Goal: Task Accomplishment & Management: Manage account settings

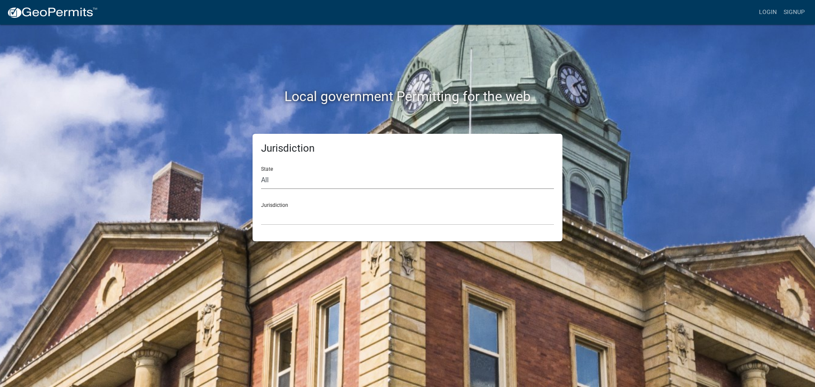
click at [273, 176] on select "All [US_STATE] [US_STATE] [US_STATE] [US_STATE] [US_STATE] [US_STATE] [US_STATE…" at bounding box center [407, 180] width 293 height 17
select select "[US_STATE]"
click at [261, 172] on select "All [US_STATE] [US_STATE] [US_STATE] [US_STATE] [US_STATE] [US_STATE] [US_STATE…" at bounding box center [407, 180] width 293 height 17
click at [300, 214] on select "City of [GEOGRAPHIC_DATA], [US_STATE] City of [GEOGRAPHIC_DATA], [US_STATE] Cit…" at bounding box center [407, 216] width 293 height 17
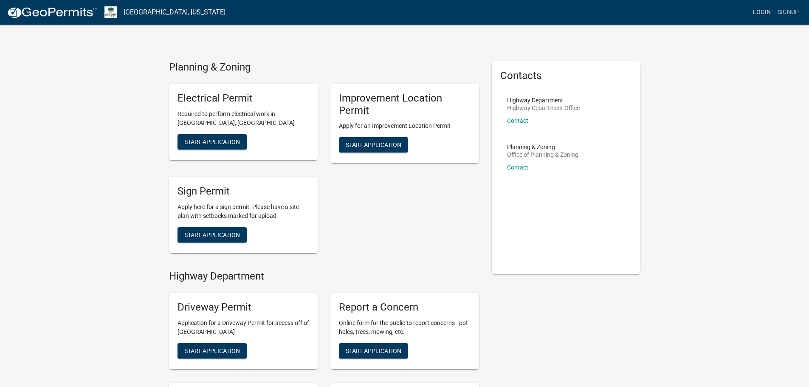
click at [758, 13] on link "Login" at bounding box center [762, 12] width 25 height 16
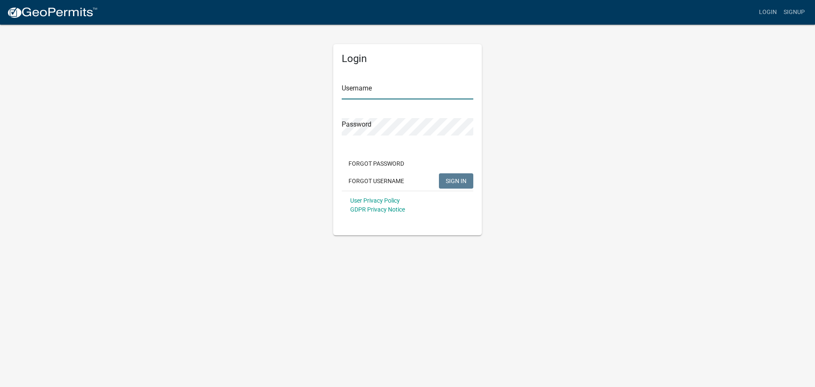
click at [408, 82] on input "Username" at bounding box center [408, 90] width 132 height 17
type input "bhamilton"
click at [439, 173] on button "SIGN IN" at bounding box center [456, 180] width 34 height 15
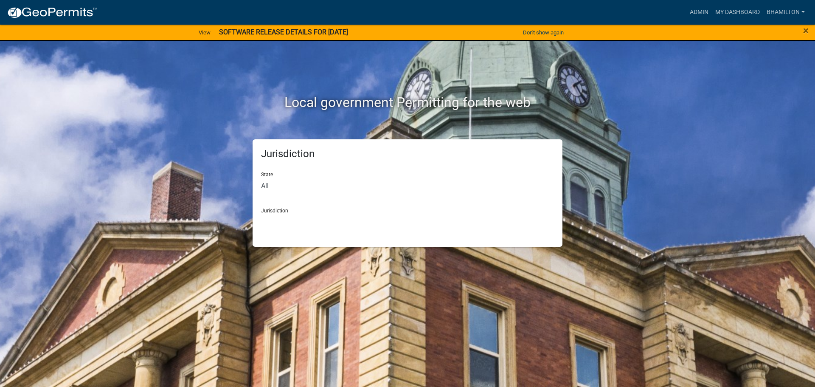
click at [809, 31] on div "×" at bounding box center [782, 33] width 68 height 18
click at [809, 31] on span "×" at bounding box center [807, 31] width 6 height 12
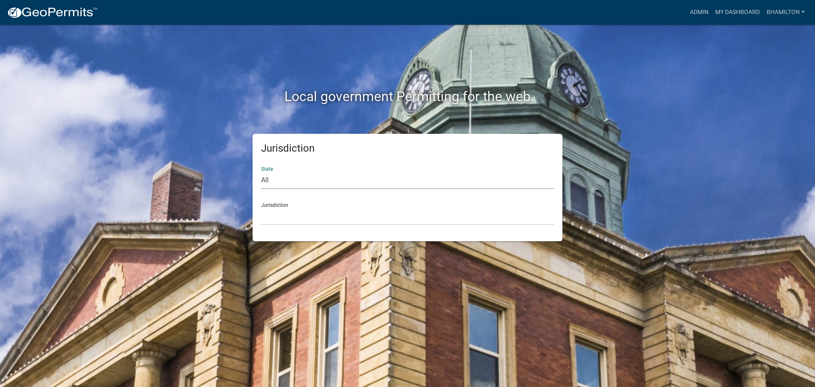
click at [270, 178] on select "All [US_STATE] [US_STATE] [US_STATE] [US_STATE] [US_STATE] [US_STATE] [US_STATE…" at bounding box center [407, 180] width 293 height 17
select select "[US_STATE]"
click at [261, 172] on select "All [US_STATE] [US_STATE] [US_STATE] [US_STATE] [US_STATE] [US_STATE] [US_STATE…" at bounding box center [407, 180] width 293 height 17
click at [271, 201] on div "Jurisdiction City of [GEOGRAPHIC_DATA], [US_STATE] City of [GEOGRAPHIC_DATA], […" at bounding box center [407, 210] width 293 height 29
click at [703, 13] on link "Admin" at bounding box center [699, 12] width 25 height 16
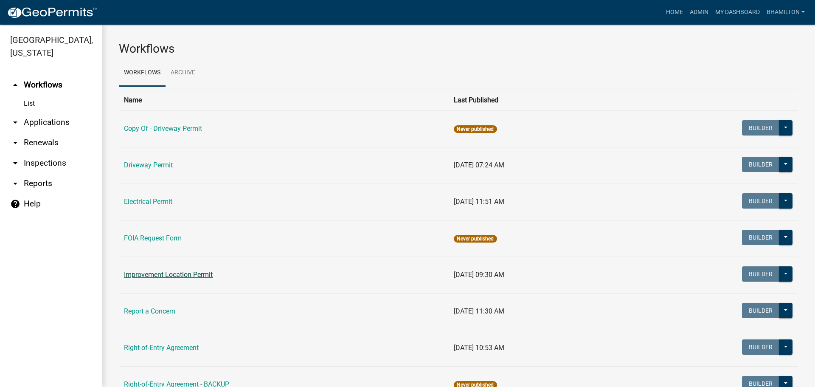
click at [171, 276] on link "Improvement Location Permit" at bounding box center [168, 275] width 89 height 8
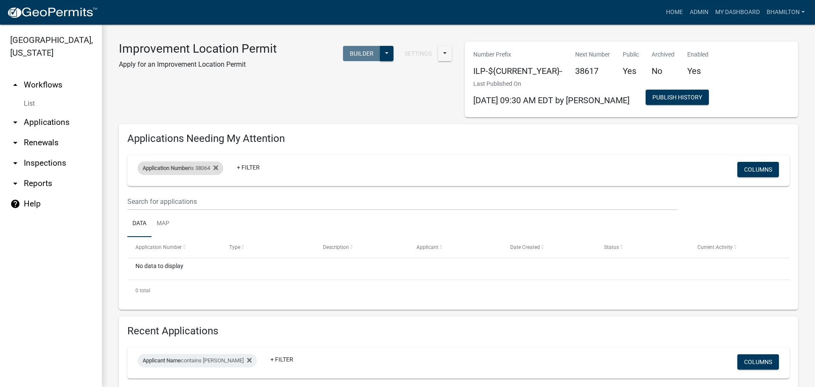
click at [205, 169] on div "Application Number is 38064" at bounding box center [181, 168] width 86 height 14
drag, startPoint x: 165, startPoint y: 208, endPoint x: 139, endPoint y: 208, distance: 25.9
click at [139, 208] on body "Internet Explorer does NOT work with GeoPermits. Get a new browser for more sec…" at bounding box center [407, 193] width 815 height 387
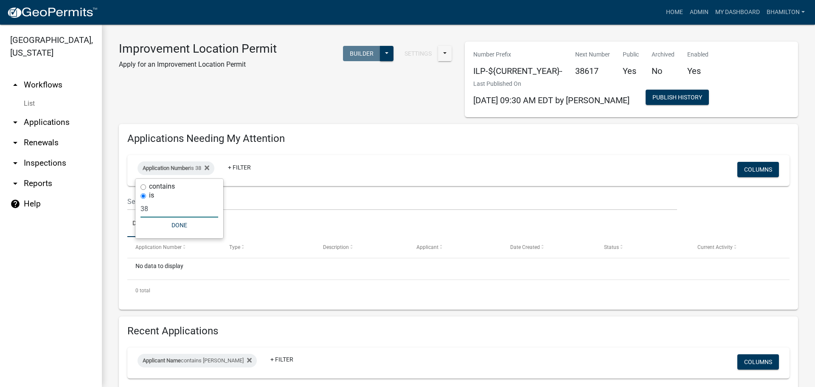
type input "3"
type input "38058"
click at [186, 224] on button "Done" at bounding box center [184, 224] width 78 height 15
click at [59, 123] on link "arrow_drop_down Applications" at bounding box center [51, 122] width 102 height 20
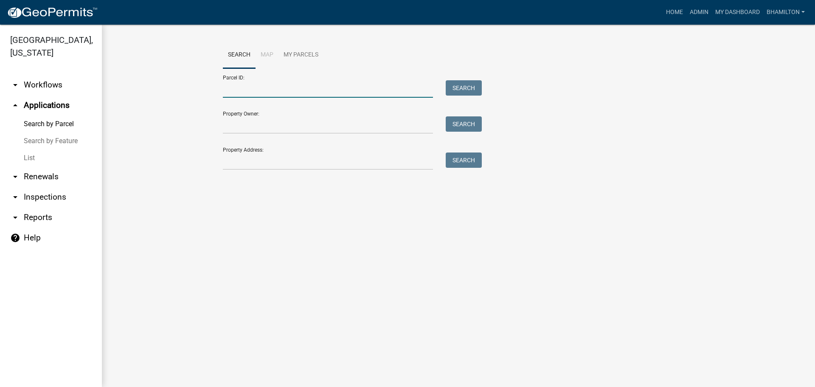
click at [249, 89] on input "Parcel ID:" at bounding box center [328, 88] width 210 height 17
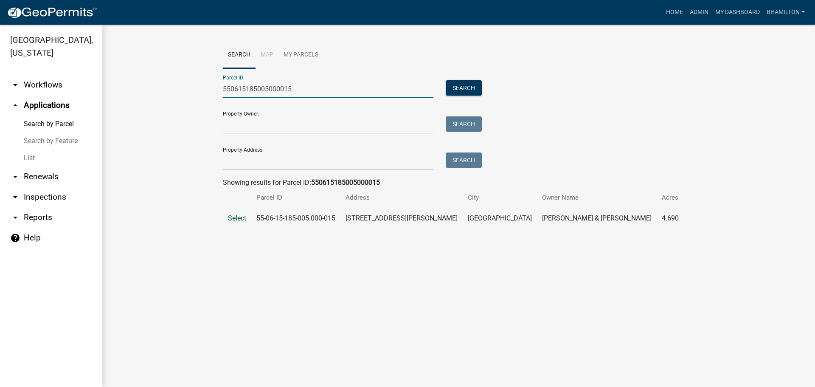
type input "550615185005000015"
click at [230, 219] on span "Select" at bounding box center [237, 218] width 18 height 8
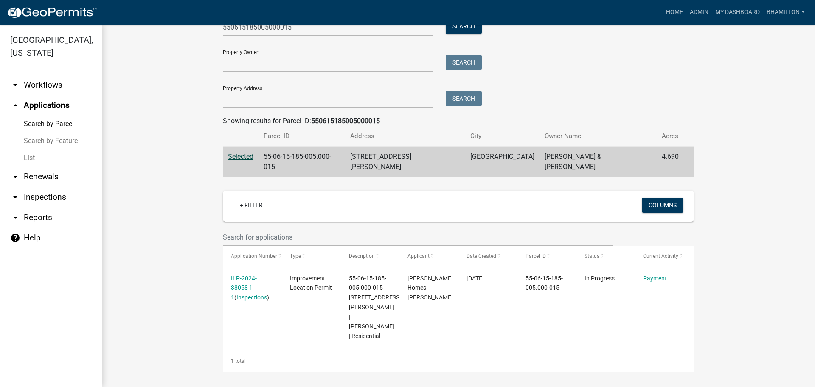
scroll to position [63, 0]
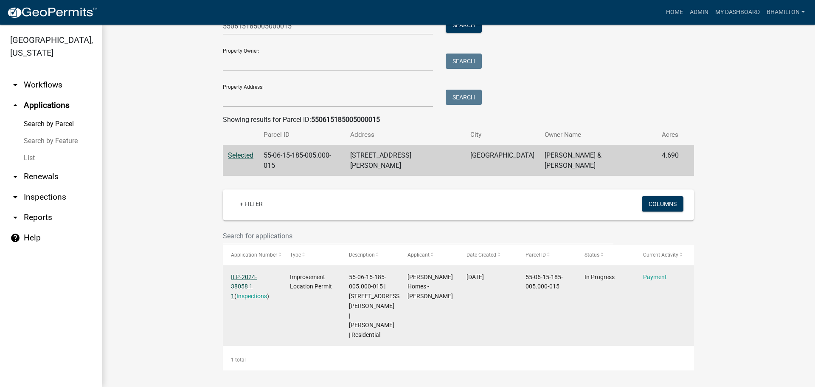
click at [257, 274] on link "ILP-2024-38058 1 1" at bounding box center [244, 287] width 26 height 26
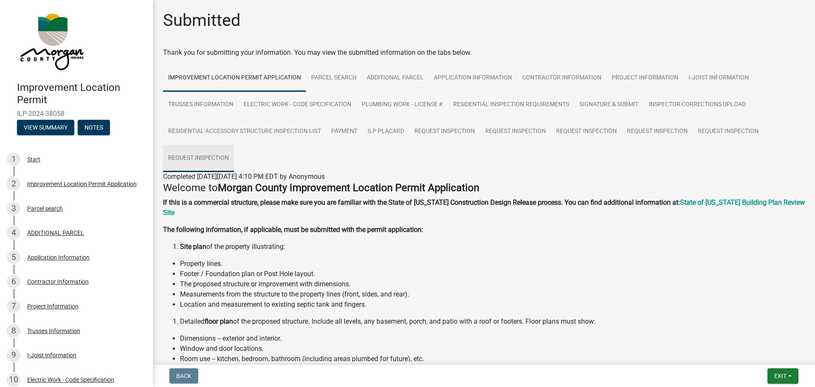
click at [201, 156] on link "Request Inspection" at bounding box center [198, 158] width 71 height 27
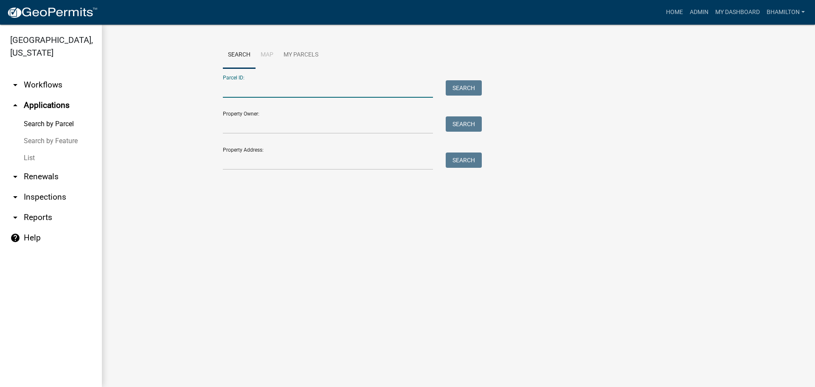
click at [237, 85] on input "Parcel ID:" at bounding box center [328, 88] width 210 height 17
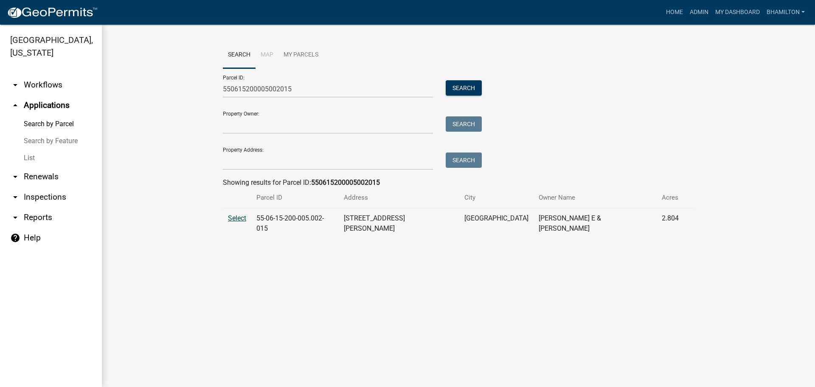
click at [243, 220] on span "Select" at bounding box center [237, 218] width 18 height 8
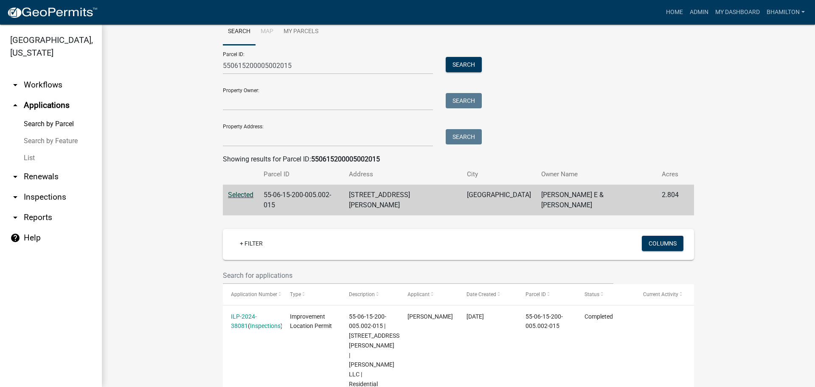
scroll to position [34, 0]
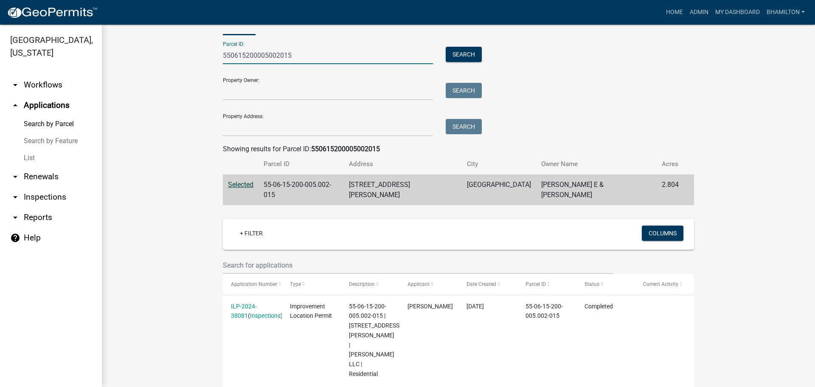
drag, startPoint x: 295, startPoint y: 57, endPoint x: 243, endPoint y: 63, distance: 52.1
click at [243, 63] on input "550615200005002015" at bounding box center [328, 55] width 210 height 17
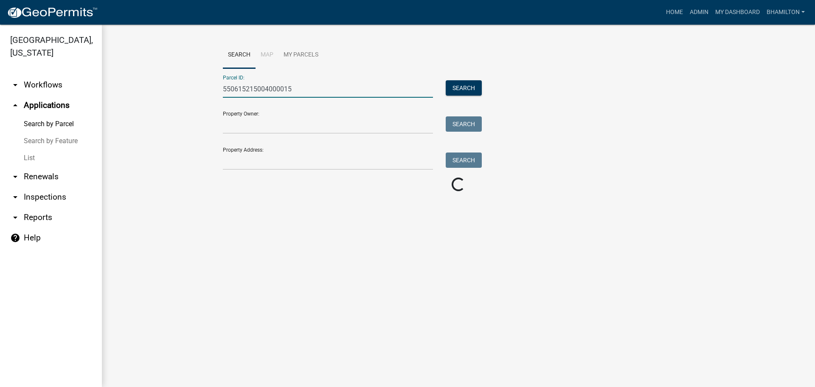
scroll to position [0, 0]
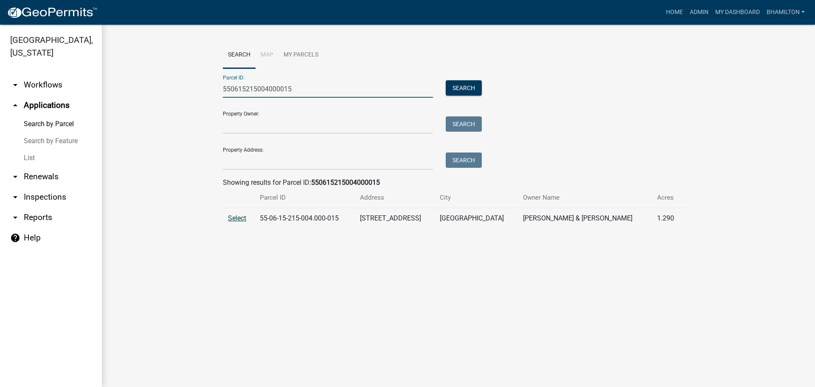
click at [239, 218] on span "Select" at bounding box center [237, 218] width 18 height 8
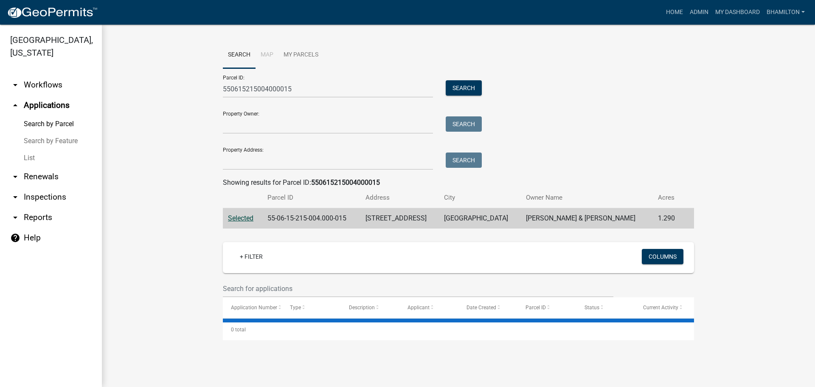
click at [239, 218] on span "Selected" at bounding box center [240, 218] width 25 height 8
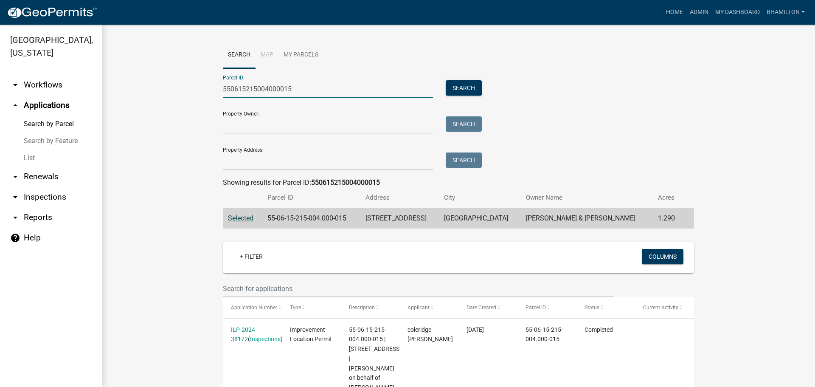
drag, startPoint x: 302, startPoint y: 85, endPoint x: 237, endPoint y: 89, distance: 64.7
click at [237, 89] on input "550615215004000015" at bounding box center [328, 88] width 210 height 17
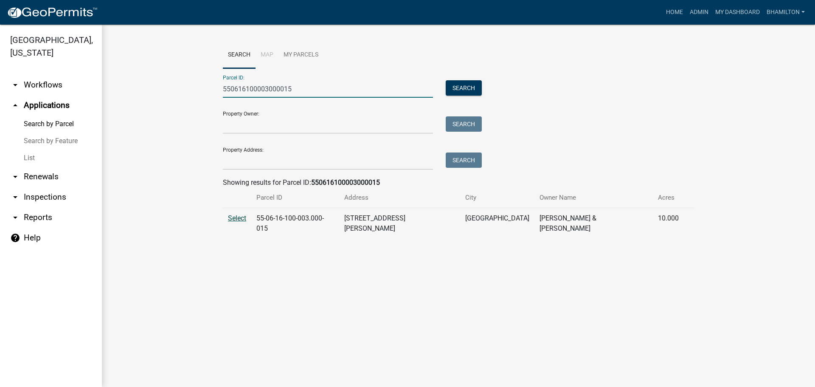
type input "550616100003000015"
click at [236, 217] on span "Select" at bounding box center [237, 218] width 18 height 8
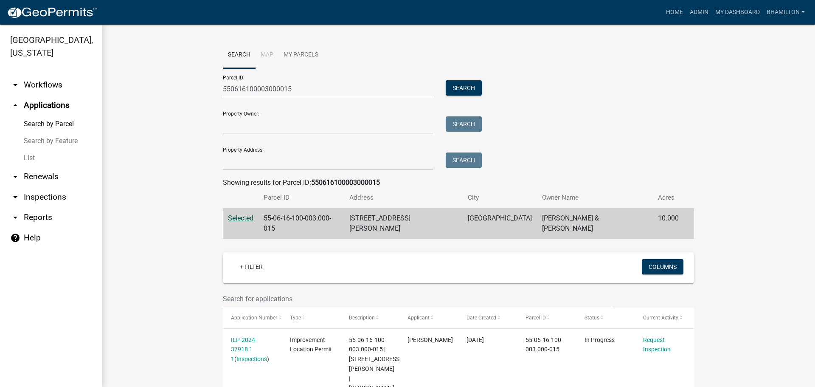
scroll to position [43, 0]
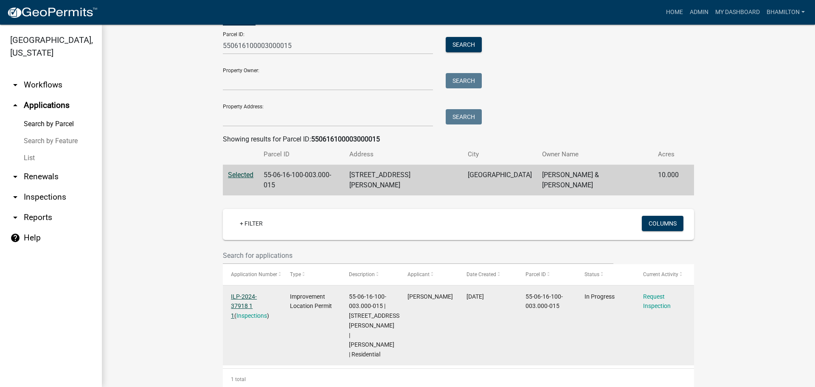
click at [257, 293] on link "ILP-2024-37918 1 1" at bounding box center [244, 306] width 26 height 26
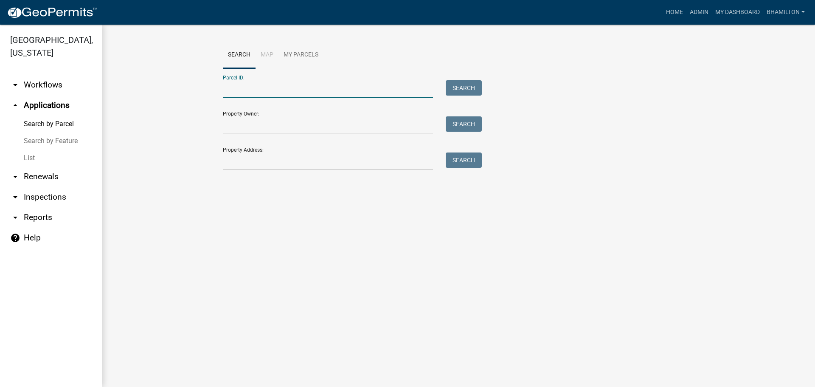
click at [257, 84] on input "Parcel ID:" at bounding box center [328, 88] width 210 height 17
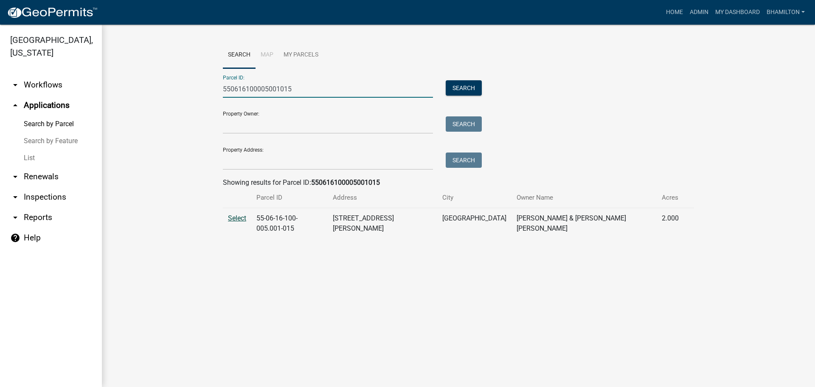
type input "550616100005001015"
click at [236, 221] on span "Select" at bounding box center [237, 218] width 18 height 8
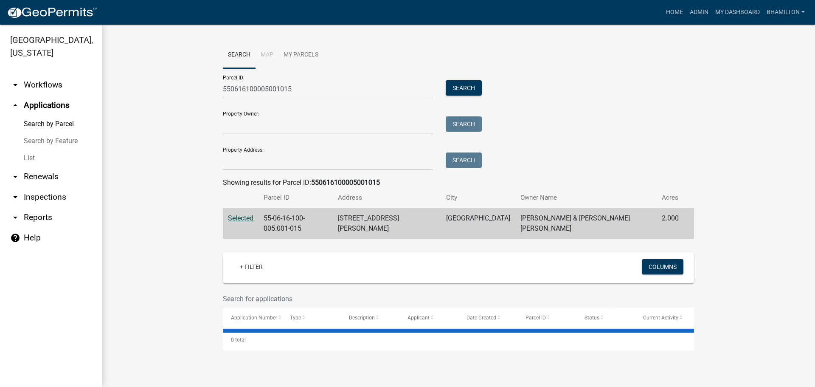
click at [236, 221] on span "Selected" at bounding box center [240, 218] width 25 height 8
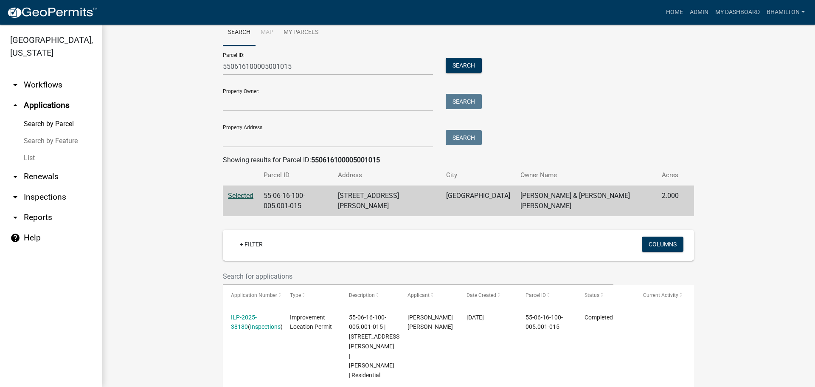
scroll to position [43, 0]
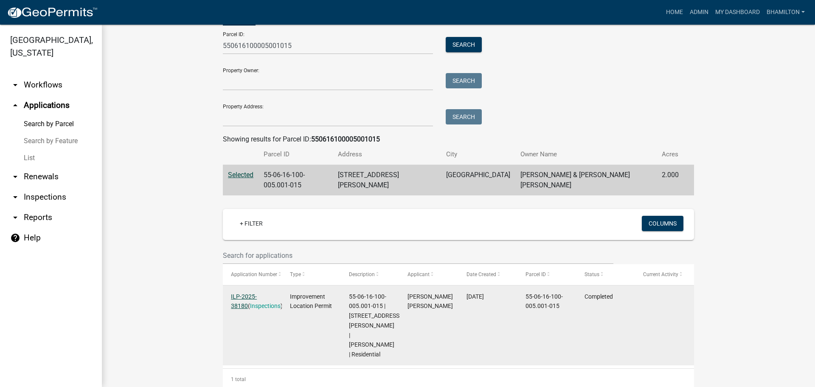
click at [257, 293] on link "ILP-2025-38180" at bounding box center [244, 301] width 26 height 17
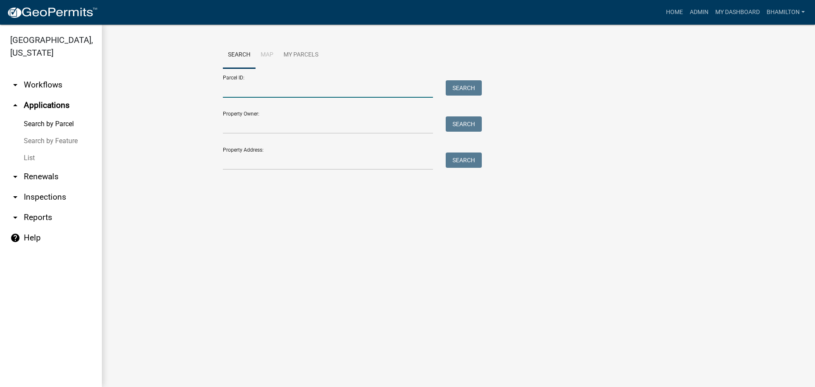
click at [223, 86] on input "Parcel ID:" at bounding box center [328, 88] width 210 height 17
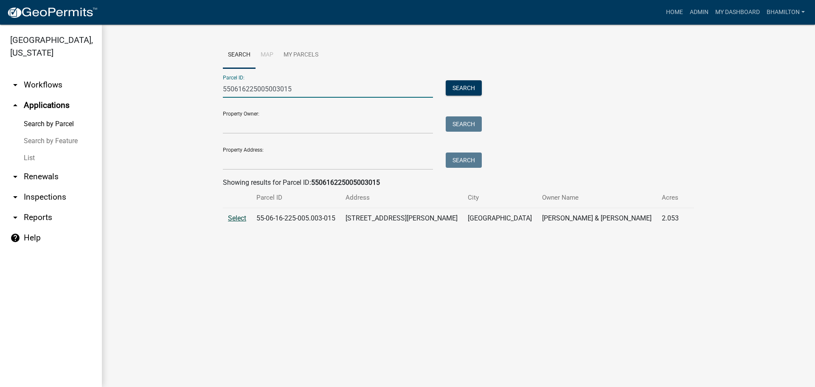
type input "550616225005003015"
click at [234, 220] on span "Select" at bounding box center [237, 218] width 18 height 8
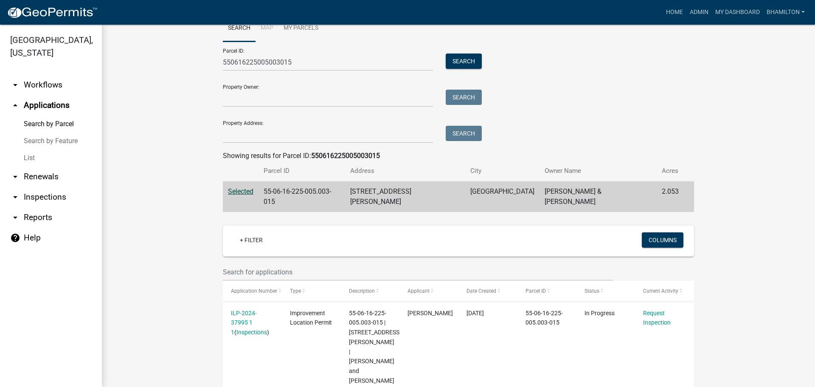
scroll to position [53, 0]
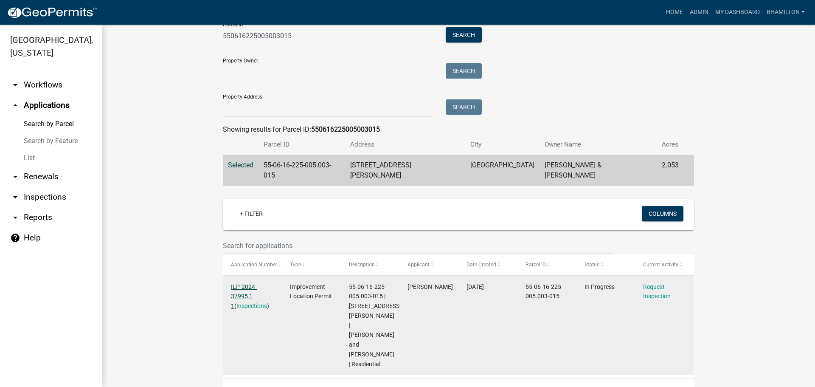
click at [256, 283] on link "ILP-2024-37995 1 1" at bounding box center [244, 296] width 26 height 26
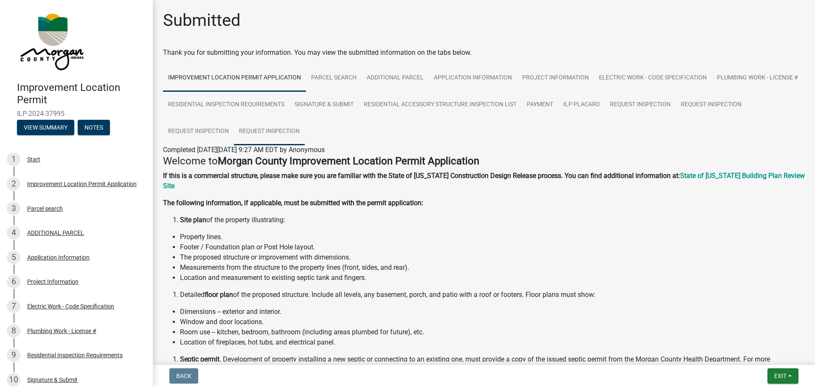
click at [305, 131] on link "Request Inspection" at bounding box center [269, 131] width 71 height 27
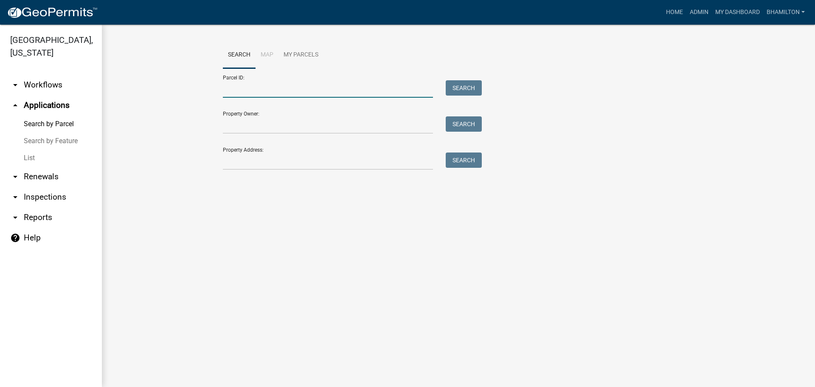
click at [228, 92] on input "Parcel ID:" at bounding box center [328, 88] width 210 height 17
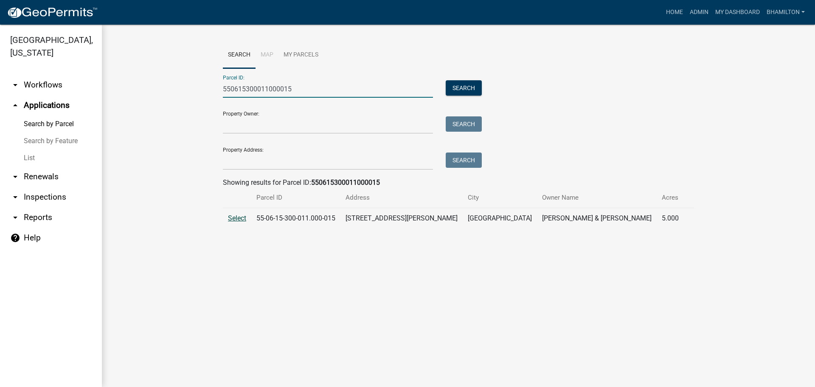
type input "550615300011000015"
click at [230, 217] on span "Select" at bounding box center [237, 218] width 18 height 8
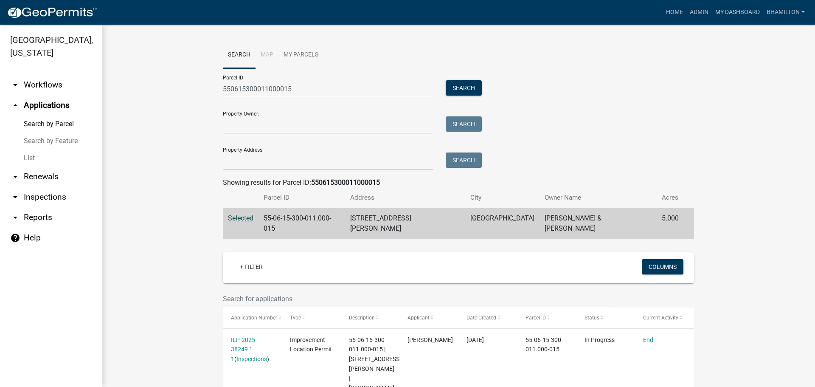
scroll to position [43, 0]
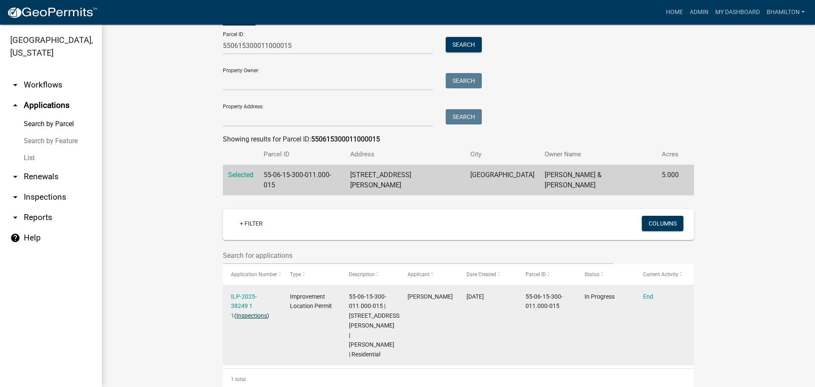
click at [243, 312] on link "Inspections" at bounding box center [252, 315] width 31 height 7
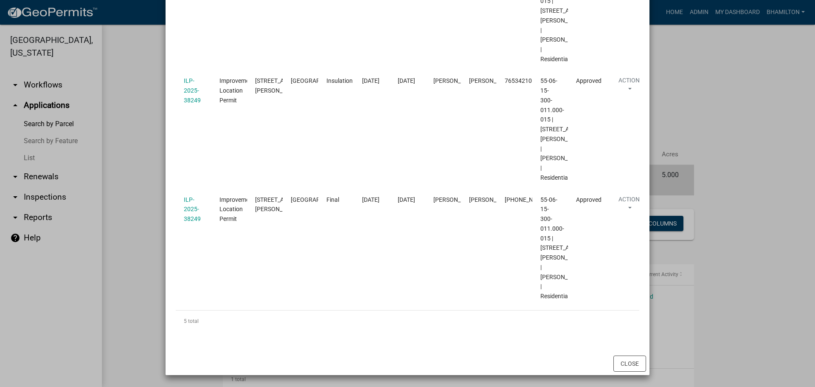
scroll to position [517, 0]
click at [632, 363] on button "Close" at bounding box center [630, 364] width 33 height 16
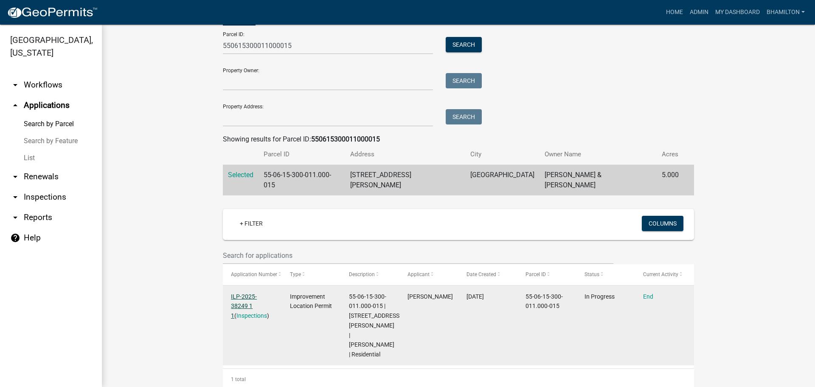
click at [257, 293] on link "ILP-2025-38249 1 1" at bounding box center [244, 306] width 26 height 26
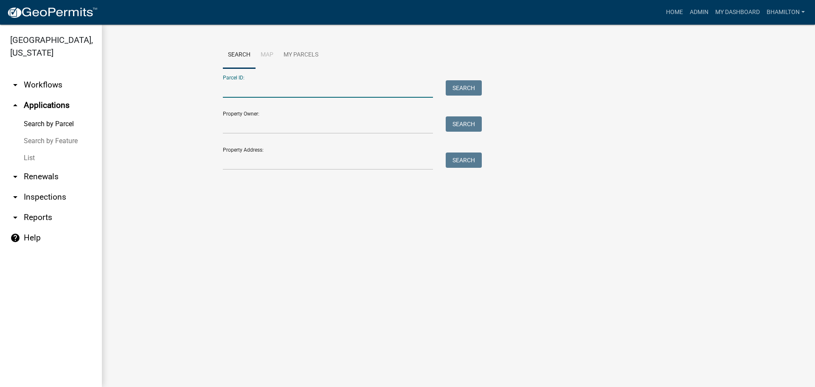
click at [237, 86] on input "Parcel ID:" at bounding box center [328, 88] width 210 height 17
type input "55061530001014015"
drag, startPoint x: 289, startPoint y: 87, endPoint x: 203, endPoint y: 90, distance: 85.4
click at [203, 90] on wm-workflow-application-search-view "Search Map My Parcels Parcel ID: 55061530001014015 Search Property Owner: Searc…" at bounding box center [459, 123] width 680 height 163
drag, startPoint x: 289, startPoint y: 90, endPoint x: 225, endPoint y: 92, distance: 64.6
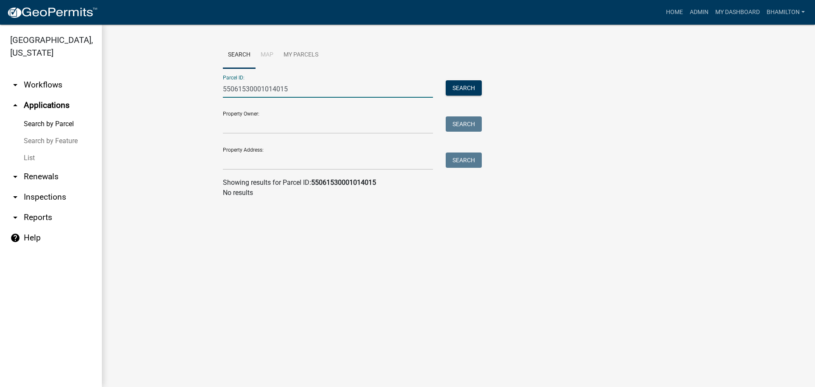
click at [225, 92] on input "55061530001014015" at bounding box center [328, 88] width 210 height 17
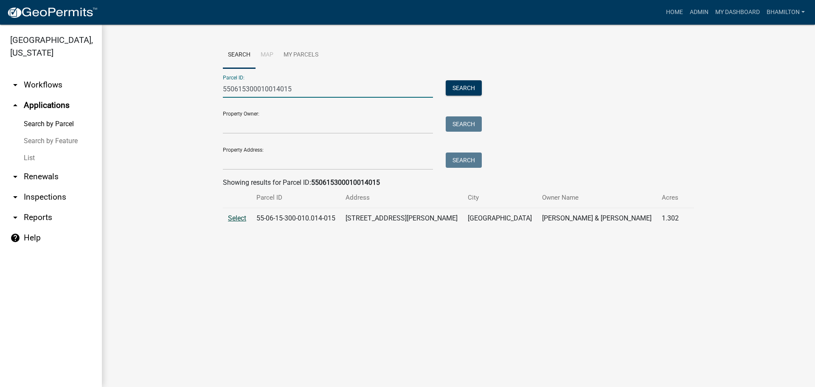
type input "550615300010014015"
click at [239, 220] on span "Select" at bounding box center [237, 218] width 18 height 8
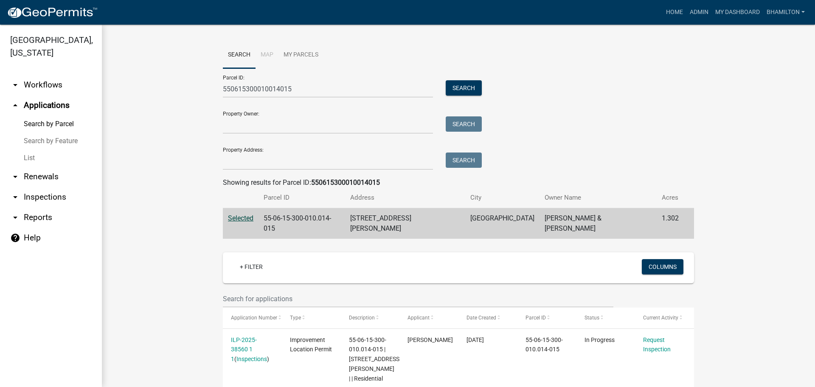
scroll to position [34, 0]
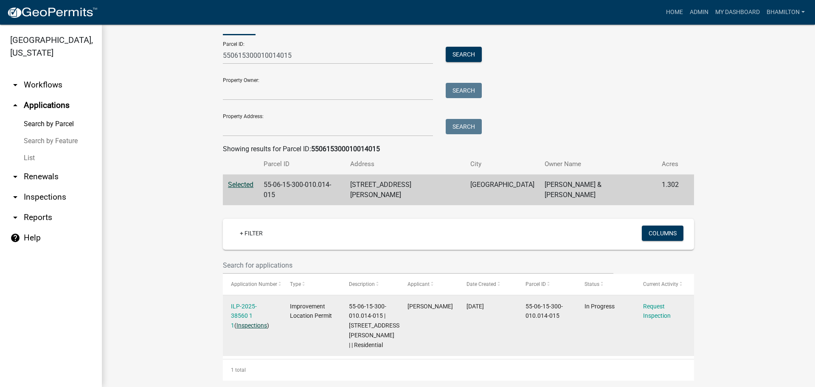
click at [250, 322] on link "Inspections" at bounding box center [252, 325] width 31 height 7
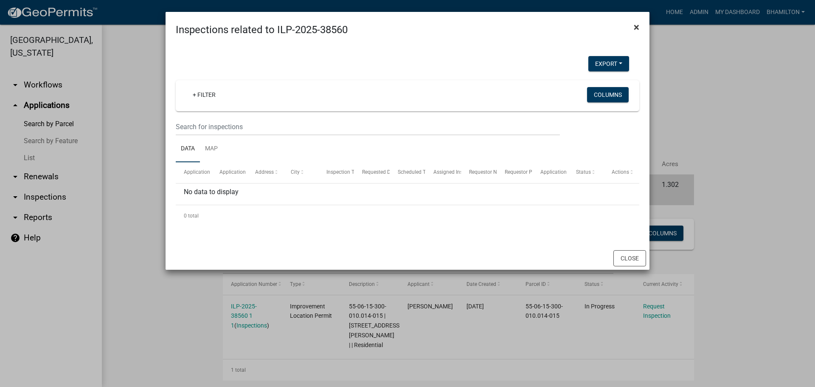
click at [636, 25] on span "×" at bounding box center [637, 27] width 6 height 12
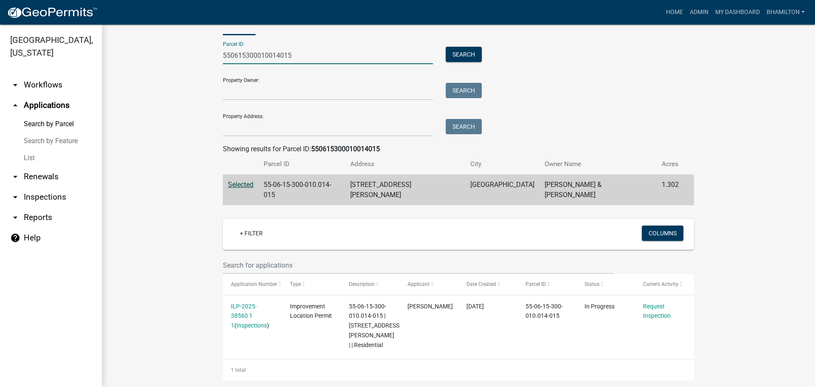
drag, startPoint x: 476, startPoint y: 326, endPoint x: 177, endPoint y: 60, distance: 400.2
click at [177, 60] on wm-workflow-application-search-view "Search Map My Parcels Parcel ID: 550615300010014015 Search Property Owner: Sear…" at bounding box center [459, 194] width 680 height 372
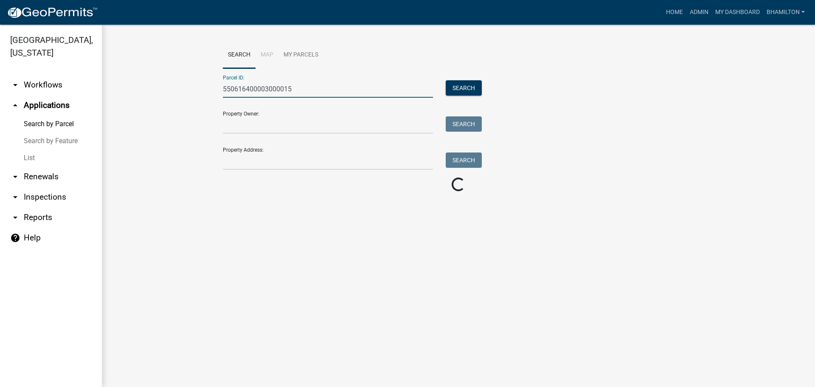
scroll to position [0, 0]
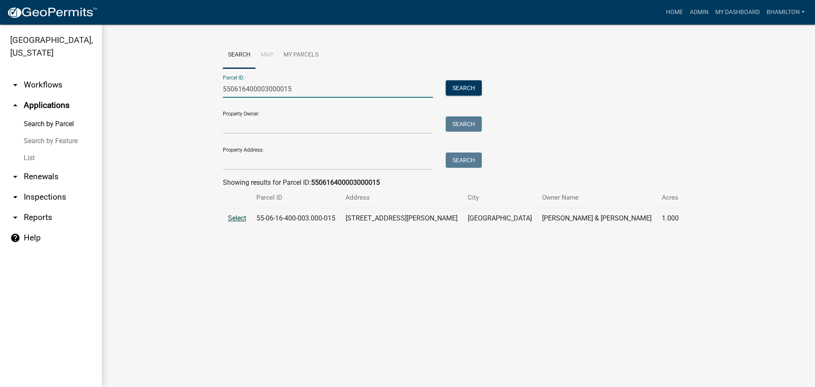
type input "550616400003000015"
click at [236, 217] on span "Select" at bounding box center [237, 218] width 18 height 8
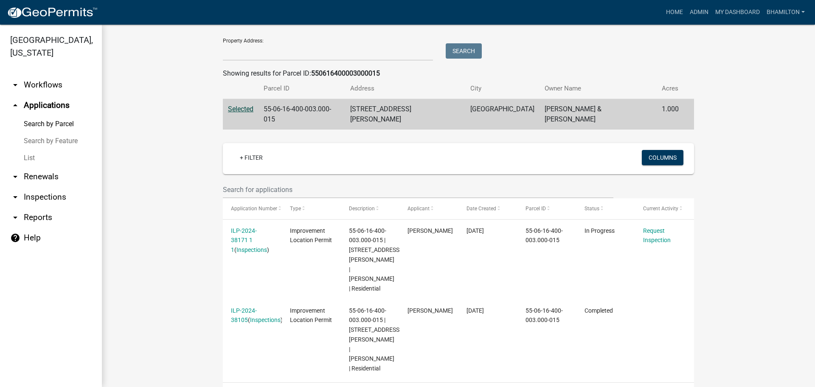
scroll to position [113, 0]
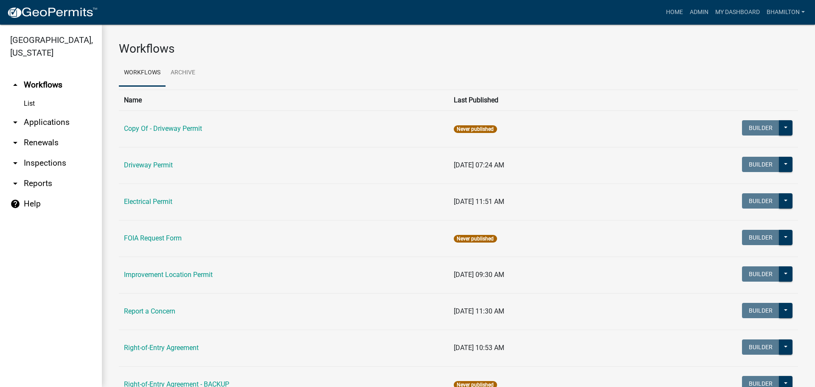
click at [40, 124] on link "arrow_drop_down Applications" at bounding box center [51, 122] width 102 height 20
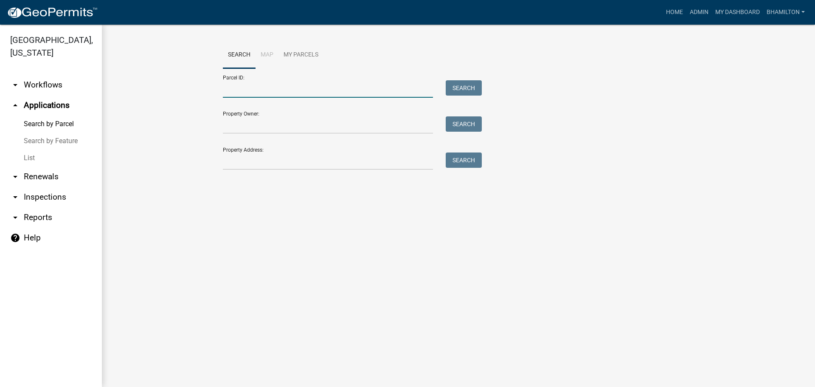
click at [254, 91] on input "Parcel ID:" at bounding box center [328, 88] width 210 height 17
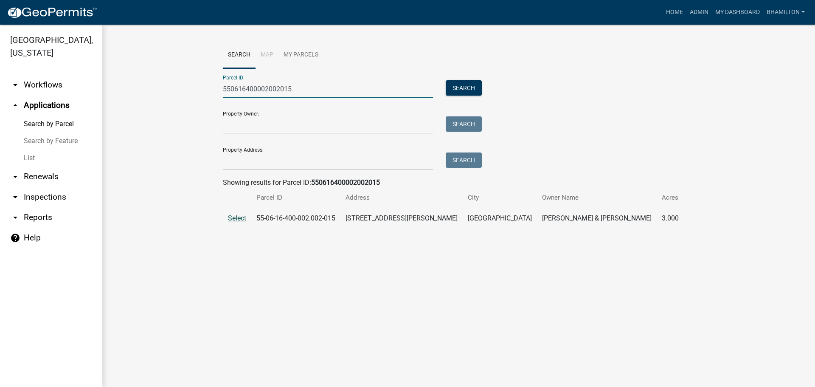
type input "550616400002002015"
click at [236, 220] on span "Select" at bounding box center [237, 218] width 18 height 8
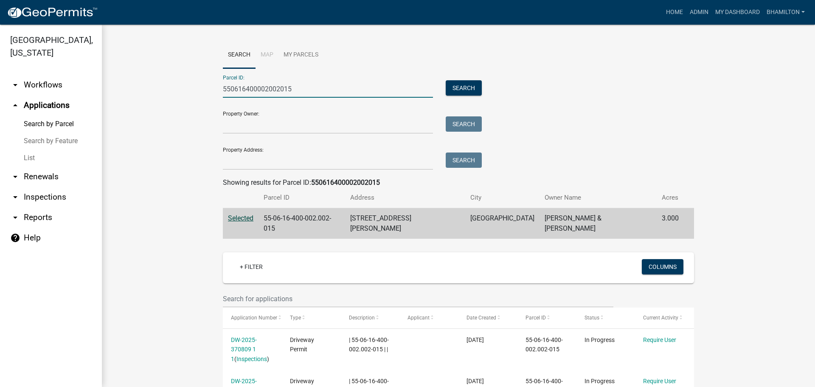
drag, startPoint x: 297, startPoint y: 92, endPoint x: 195, endPoint y: 92, distance: 101.5
click at [195, 92] on wm-workflow-application-search-view "Search Map My Parcels Parcel ID: 550616400002002015 Search Property Owner: Sear…" at bounding box center [459, 328] width 680 height 573
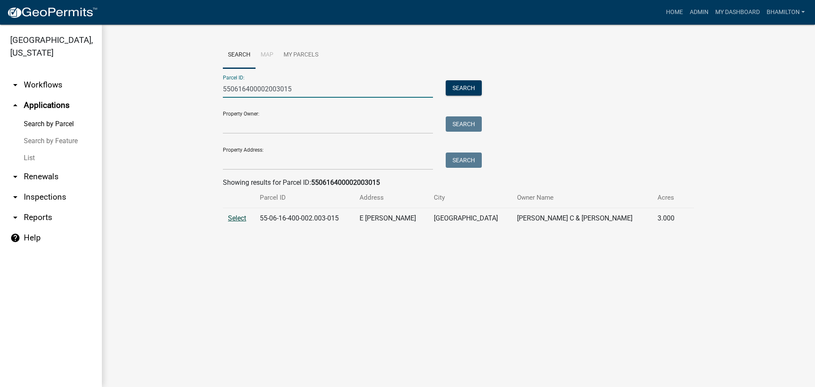
type input "550616400002003015"
click at [234, 220] on span "Select" at bounding box center [237, 218] width 18 height 8
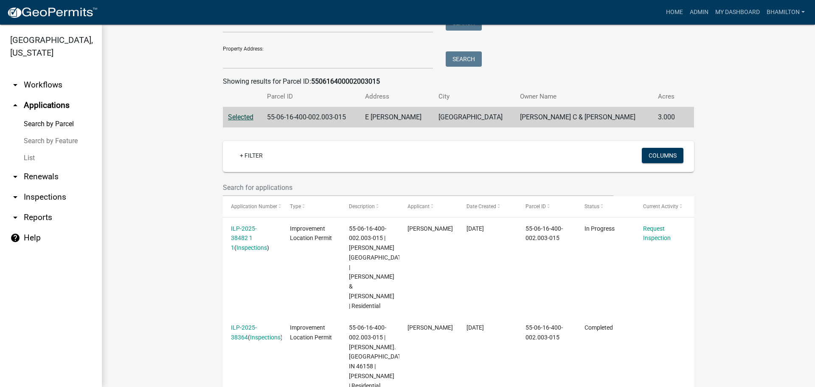
scroll to position [71, 0]
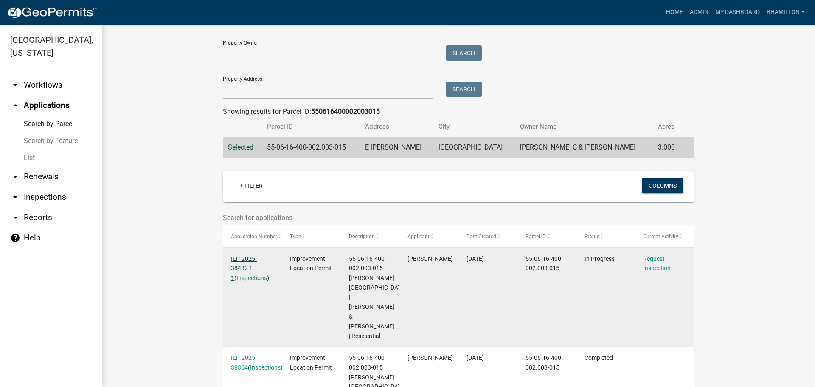
click at [253, 258] on link "ILP-2025-38482 1 1" at bounding box center [244, 268] width 26 height 26
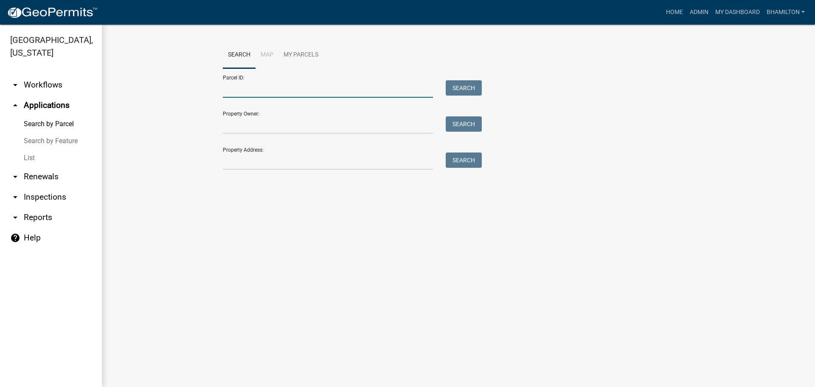
click at [237, 88] on input "Parcel ID:" at bounding box center [328, 88] width 210 height 17
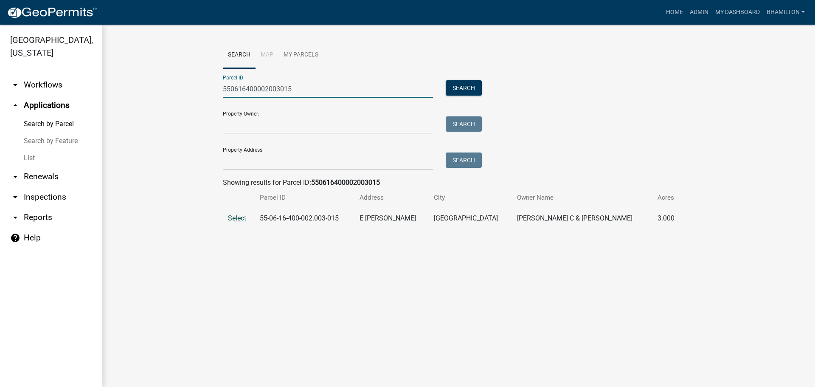
type input "550616400002003015"
click at [237, 218] on span "Select" at bounding box center [237, 218] width 18 height 8
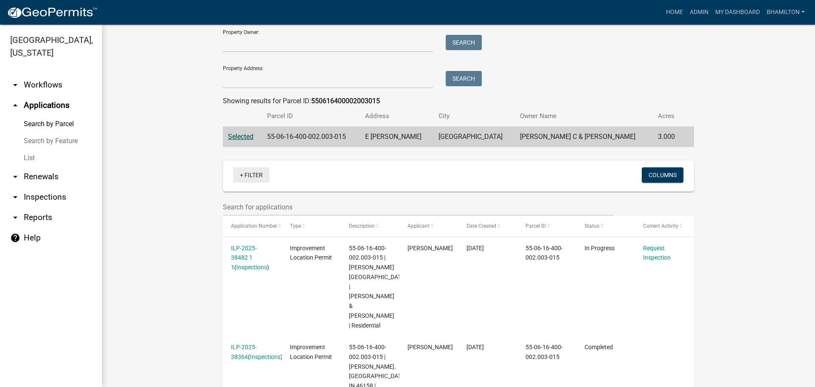
scroll to position [127, 0]
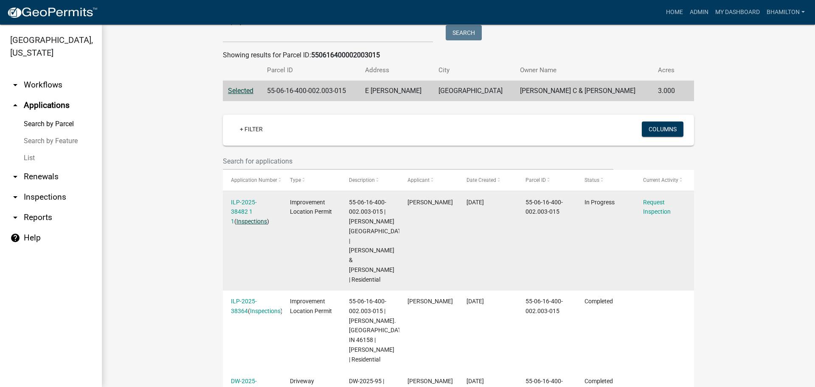
click at [246, 220] on link "Inspections" at bounding box center [252, 221] width 31 height 7
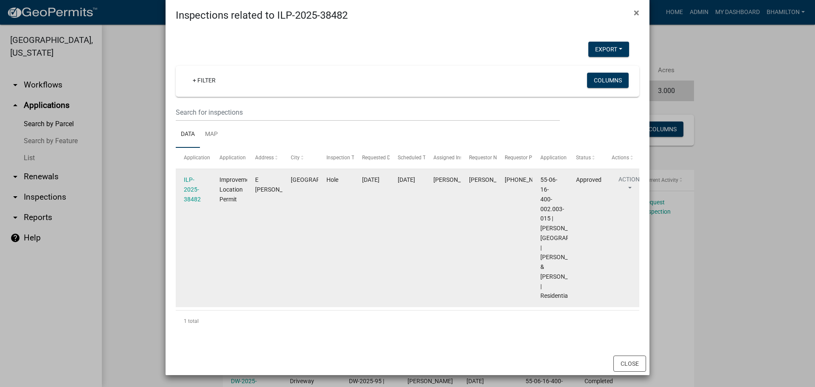
scroll to position [82, 0]
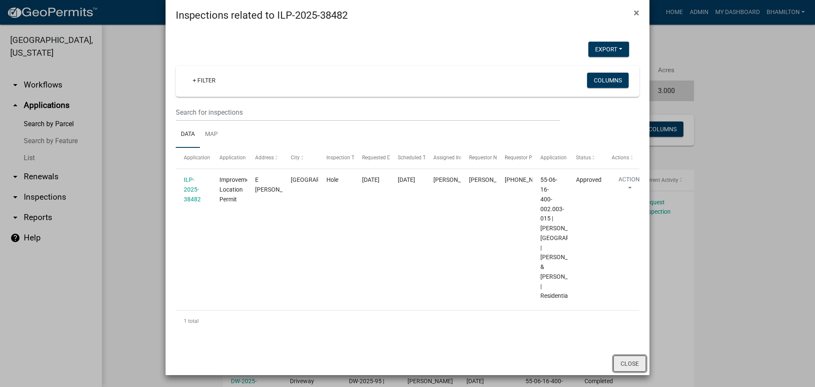
click at [628, 365] on button "Close" at bounding box center [630, 364] width 33 height 16
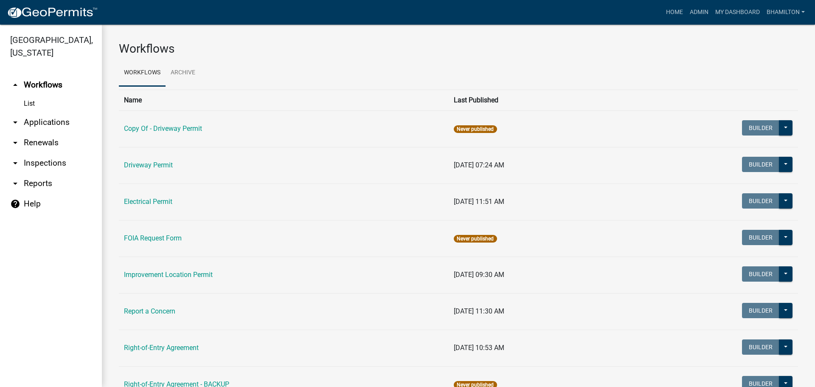
click at [52, 123] on link "arrow_drop_down Applications" at bounding box center [51, 122] width 102 height 20
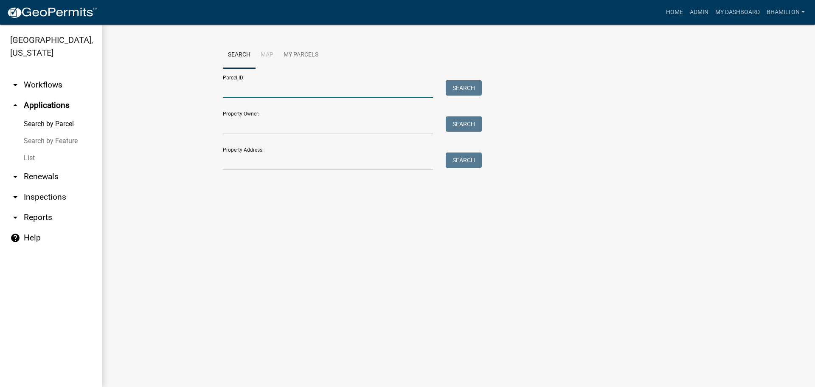
click at [231, 86] on input "Parcel ID:" at bounding box center [328, 88] width 210 height 17
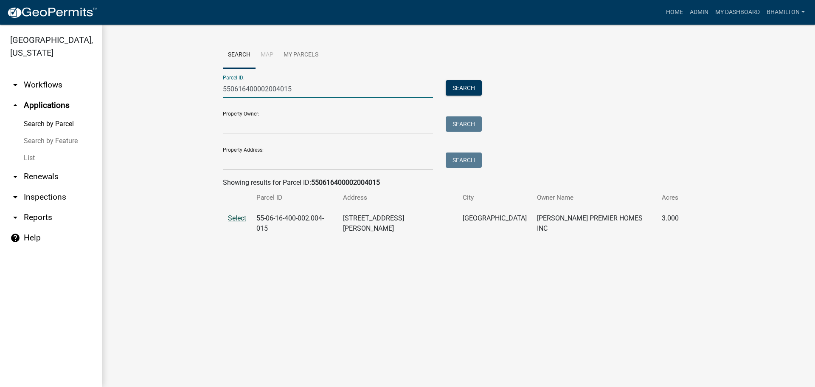
type input "550616400002004015"
click at [240, 220] on span "Select" at bounding box center [237, 218] width 18 height 8
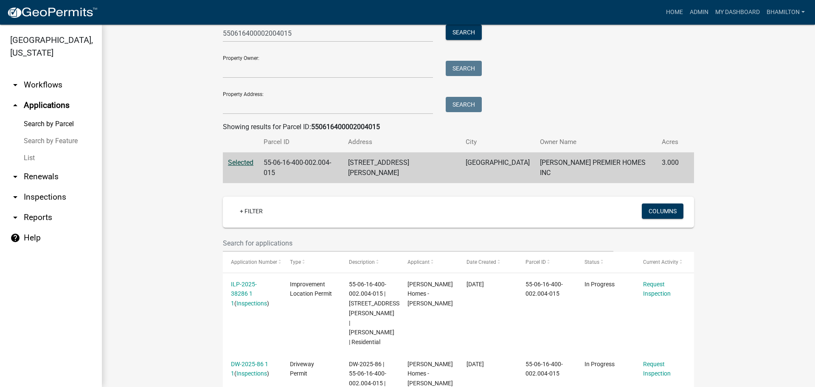
scroll to position [152, 0]
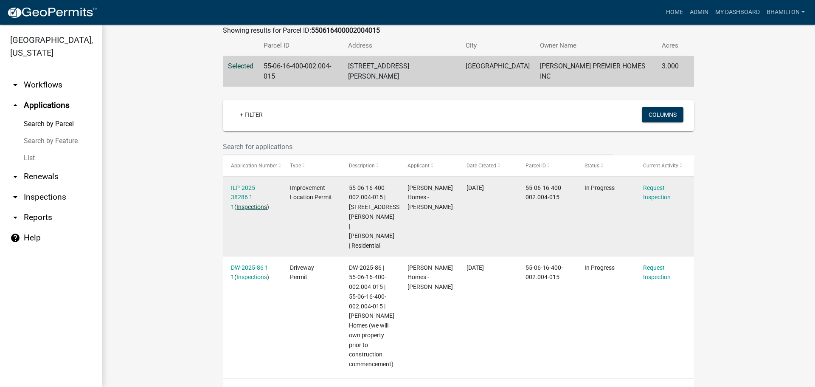
click at [245, 203] on link "Inspections" at bounding box center [252, 206] width 31 height 7
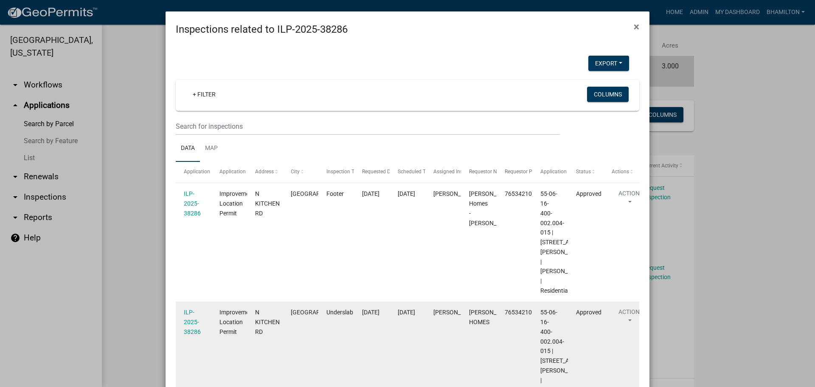
scroll to position [0, 0]
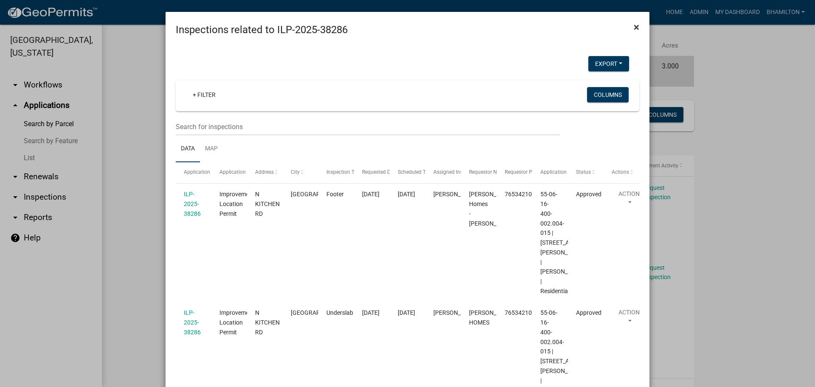
click at [634, 27] on span "×" at bounding box center [637, 27] width 6 height 12
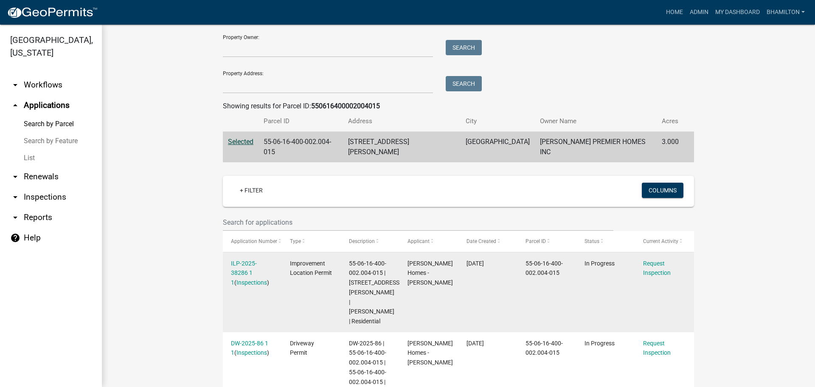
scroll to position [152, 0]
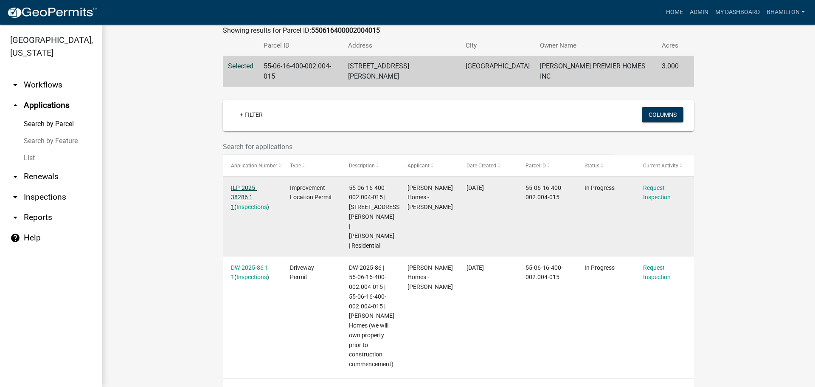
click at [253, 184] on link "ILP-2025-38286 1 1" at bounding box center [244, 197] width 26 height 26
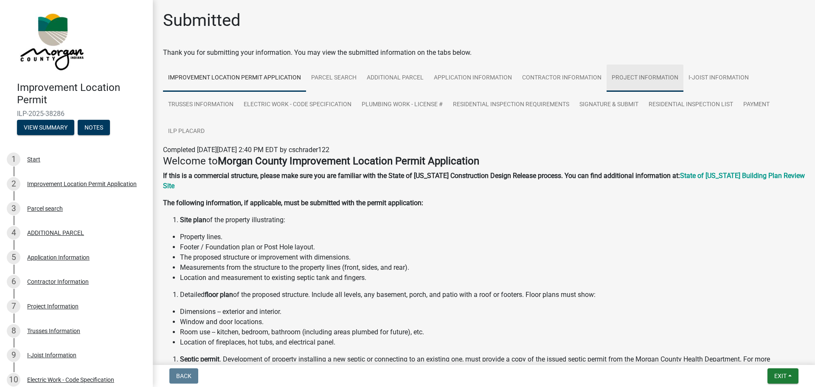
click at [629, 75] on link "Project Information" at bounding box center [645, 78] width 77 height 27
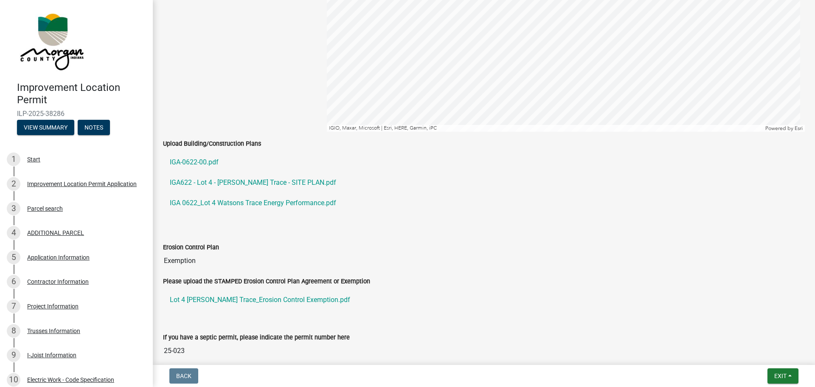
scroll to position [1317, 0]
click at [201, 162] on link "IGA-0622-00.pdf" at bounding box center [484, 162] width 642 height 20
